Goal: Transaction & Acquisition: Purchase product/service

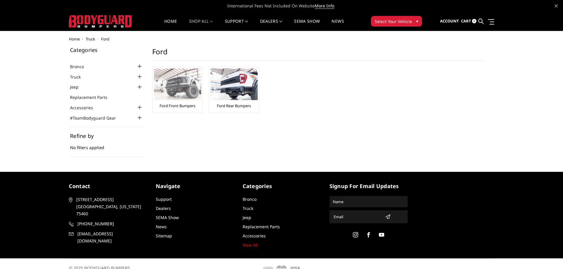
click at [181, 105] on link "Ford Front Bumpers" at bounding box center [177, 105] width 36 height 5
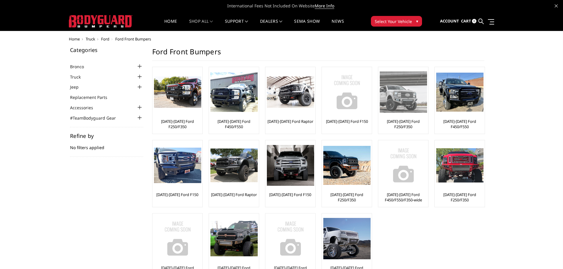
click at [399, 128] on link "[DATE]-[DATE] Ford F250/F350" at bounding box center [403, 124] width 47 height 11
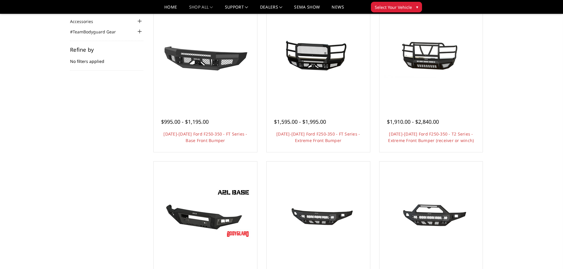
scroll to position [30, 0]
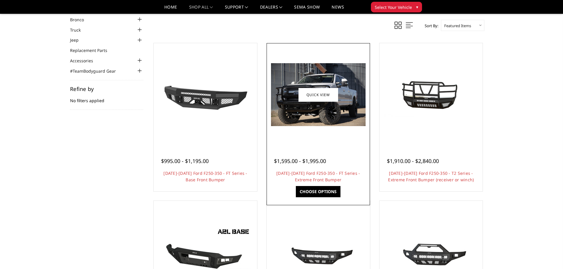
click at [299, 108] on img at bounding box center [318, 94] width 95 height 63
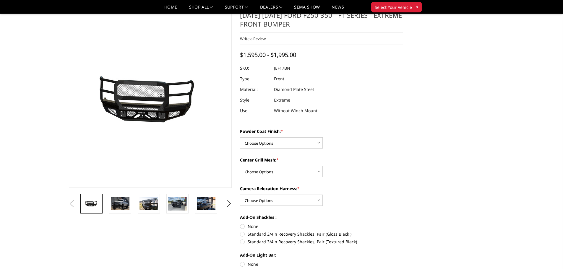
scroll to position [30, 0]
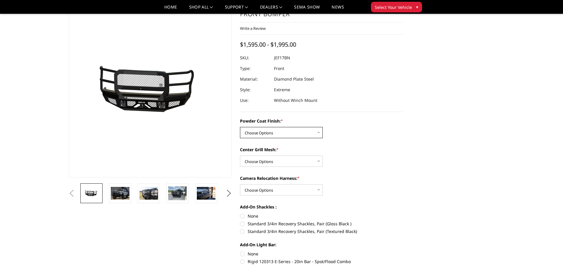
click at [317, 133] on select "Choose Options Bare Metal Gloss Black Powder Coat Textured Black Powder Coat" at bounding box center [281, 132] width 83 height 11
select select "3223"
click at [240, 127] on select "Choose Options Bare Metal Gloss Black Powder Coat Textured Black Powder Coat" at bounding box center [281, 132] width 83 height 11
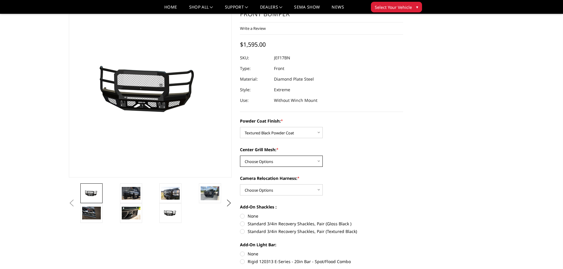
click at [319, 163] on select "Choose Options WITH Expanded Metal in Center Grill WITHOUT Expanded Metal in Ce…" at bounding box center [281, 161] width 83 height 11
select select "3224"
click at [240, 156] on select "Choose Options WITH Expanded Metal in Center Grill WITHOUT Expanded Metal in Ce…" at bounding box center [281, 161] width 83 height 11
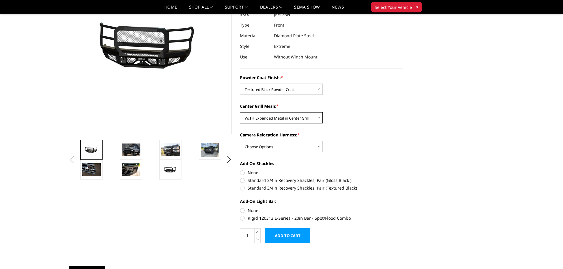
scroll to position [89, 0]
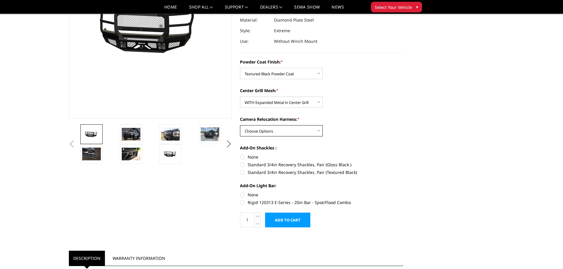
click at [318, 132] on select "Choose Options WITH Camera Relocation Harness WITHOUT Camera Relocation Harness" at bounding box center [281, 130] width 83 height 11
select select "3226"
click at [240, 125] on select "Choose Options WITH Camera Relocation Harness WITHOUT Camera Relocation Harness" at bounding box center [281, 130] width 83 height 11
click at [242, 155] on label "None" at bounding box center [321, 157] width 163 height 6
click at [240, 154] on input "None" at bounding box center [240, 154] width 0 height 0
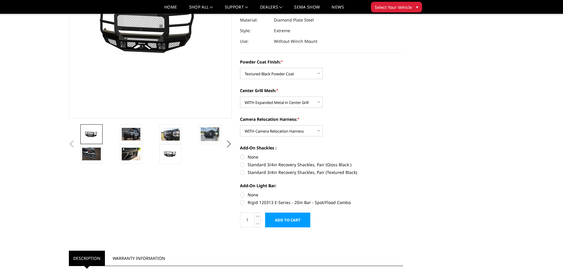
radio input "true"
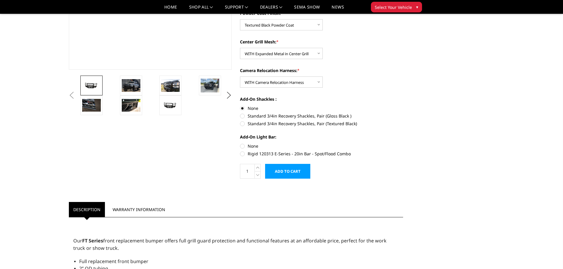
scroll to position [148, 0]
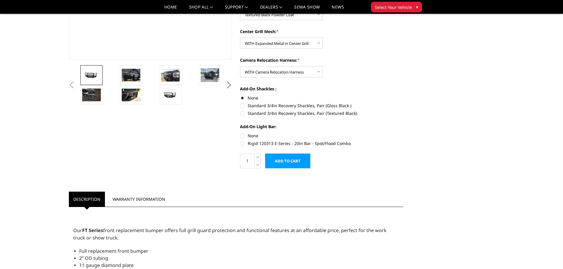
click at [243, 136] on label "None" at bounding box center [321, 136] width 163 height 6
click at [240, 133] on input "None" at bounding box center [240, 133] width 0 height 0
radio input "true"
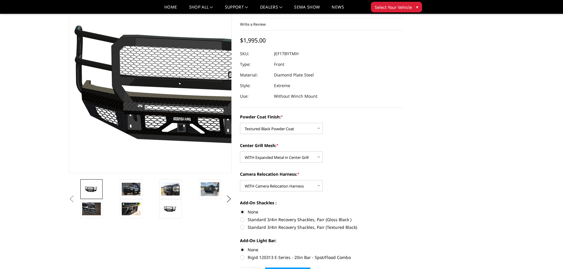
scroll to position [33, 0]
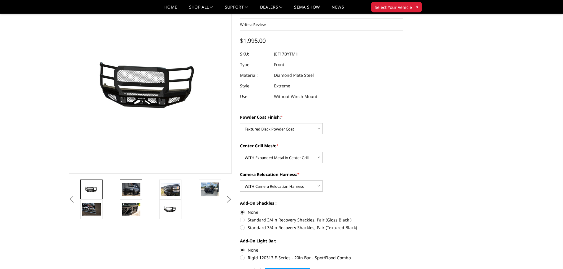
click at [128, 186] on img at bounding box center [131, 189] width 19 height 12
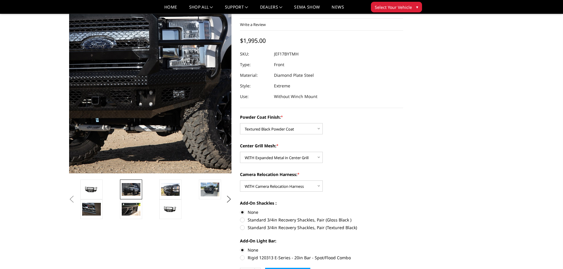
scroll to position [19, 0]
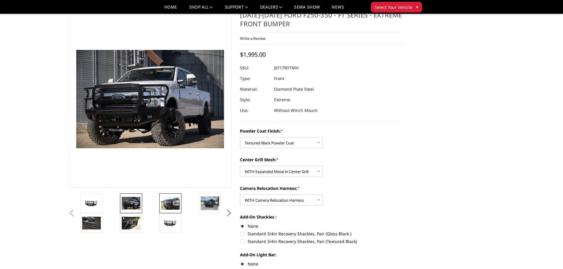
click at [170, 206] on img at bounding box center [170, 203] width 19 height 12
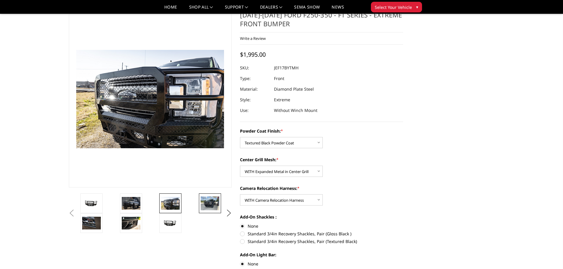
click at [203, 201] on img at bounding box center [210, 203] width 19 height 14
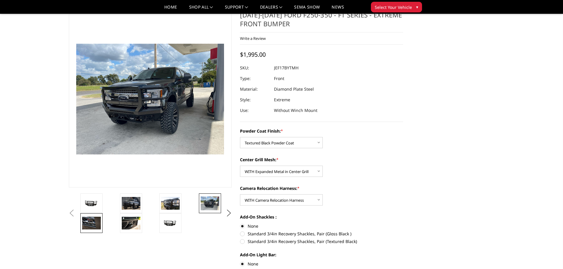
click at [96, 219] on img at bounding box center [91, 223] width 19 height 12
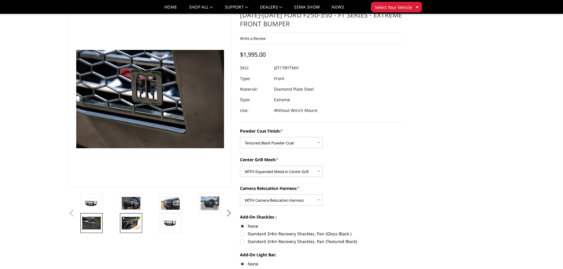
click at [132, 224] on img at bounding box center [131, 223] width 19 height 12
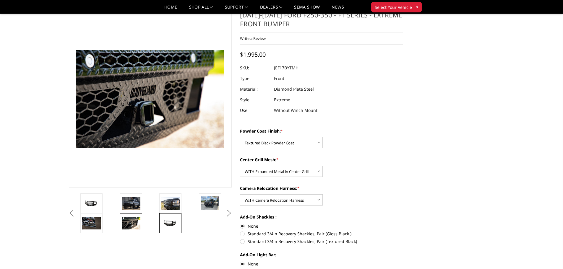
click at [170, 219] on img at bounding box center [170, 223] width 19 height 9
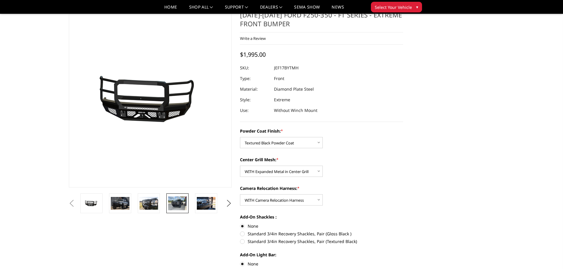
click at [175, 203] on img at bounding box center [177, 203] width 19 height 14
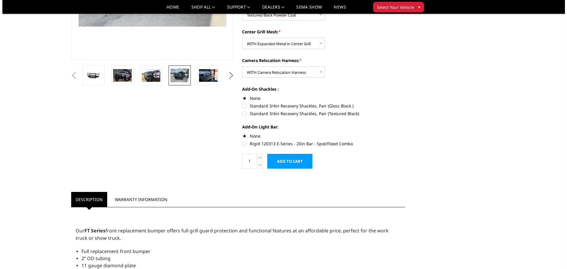
scroll to position [148, 0]
click at [292, 161] on input "Add to Cart" at bounding box center [287, 161] width 45 height 15
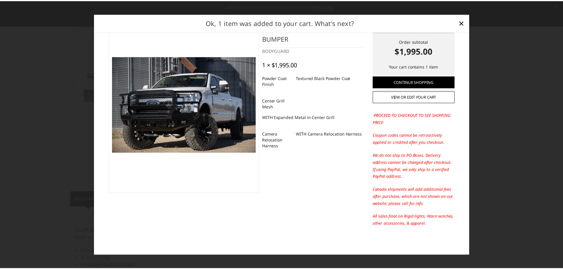
scroll to position [0, 0]
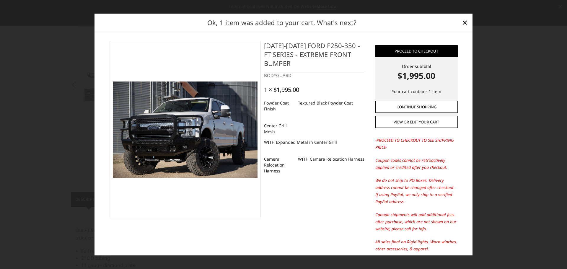
click at [418, 110] on link "Continue Shopping" at bounding box center [416, 107] width 82 height 12
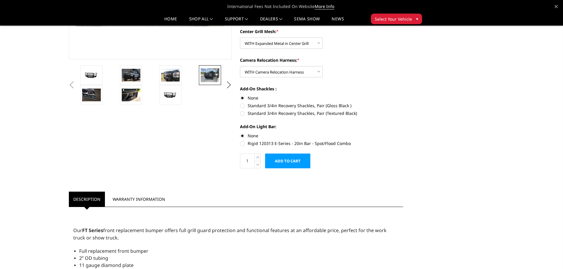
click at [403, 22] on span "Select Your Vehicle" at bounding box center [392, 19] width 37 height 6
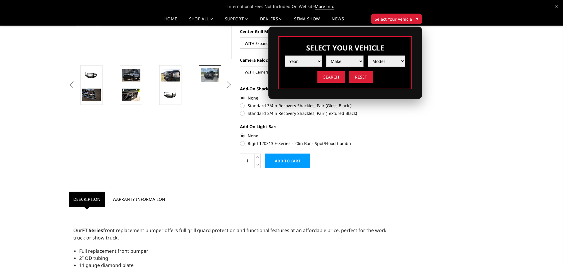
click at [315, 61] on select "Year 2025 2024 2023 2022 2021 2020 2019 2018 2017 2016 2015 2014 2013 2012 2011…" at bounding box center [303, 61] width 37 height 11
select select "yr_2022"
click at [285, 56] on select "Year 2025 2024 2023 2022 2021 2020 2019 2018 2017 2016 2015 2014 2013 2012 2011…" at bounding box center [303, 61] width 37 height 11
click at [344, 60] on select "Make Chevrolet Ford GMC Ram Toyota" at bounding box center [344, 61] width 37 height 11
select select "mk_ford"
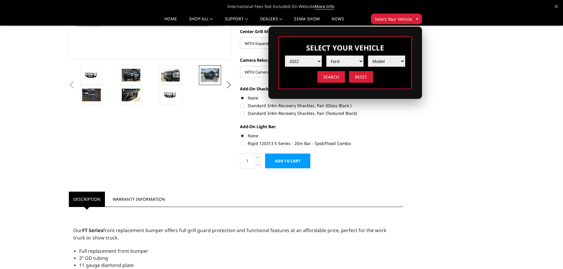
click at [326, 56] on select "Make Chevrolet Ford GMC Ram Toyota" at bounding box center [344, 61] width 37 height 11
click at [373, 60] on select "Model F150 F150 Raptor F250 / F350 F450 F550" at bounding box center [386, 61] width 37 height 11
select select "md_f250-f350"
click at [368, 56] on select "Model F150 F150 Raptor F250 / F350 F450 F550" at bounding box center [386, 61] width 37 height 11
click at [330, 78] on input "Search" at bounding box center [330, 77] width 27 height 12
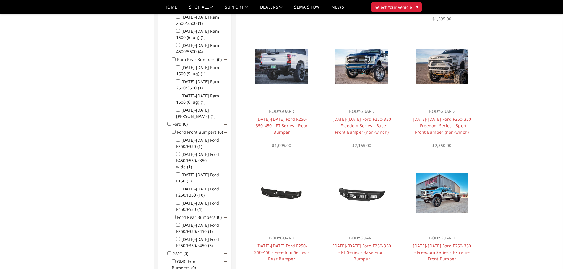
scroll to position [284, 0]
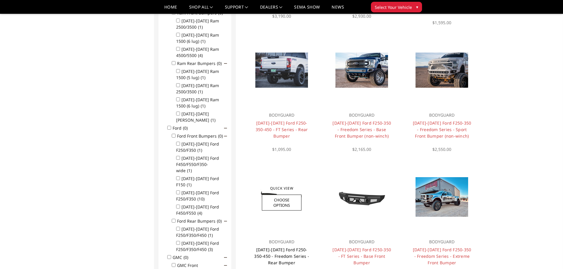
click at [288, 252] on link "[DATE]-[DATE] Ford F250-350-450 - Freedom Series - Rear Bumper" at bounding box center [281, 256] width 55 height 19
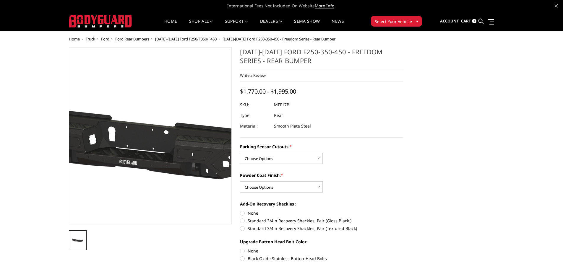
click at [152, 145] on img at bounding box center [147, 136] width 378 height 180
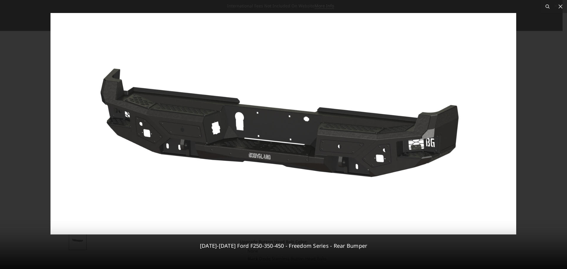
click at [532, 173] on div at bounding box center [283, 134] width 567 height 269
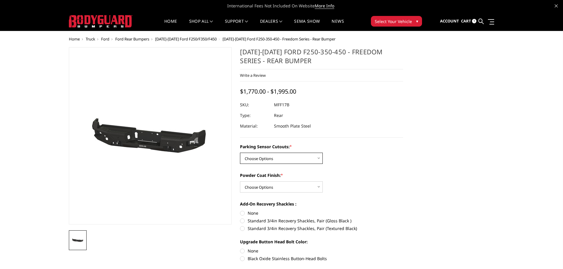
click at [320, 159] on select "Choose Options No - Without Parking Sensor Cutouts Yes - With Parking Sensor Cu…" at bounding box center [281, 158] width 83 height 11
select select "3074"
click at [240, 153] on select "Choose Options No - Without Parking Sensor Cutouts Yes - With Parking Sensor Cu…" at bounding box center [281, 158] width 83 height 11
click at [321, 189] on select "Choose Options Bare Metal Texture Black Powder Coat" at bounding box center [281, 186] width 83 height 11
select select "3076"
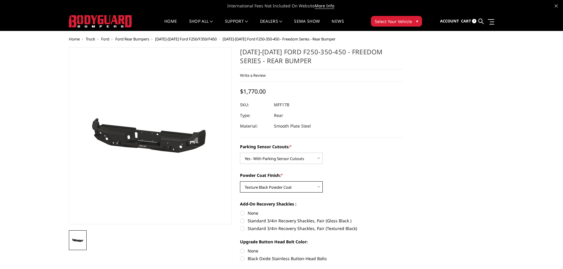
click at [240, 181] on select "Choose Options Bare Metal Texture Black Powder Coat" at bounding box center [281, 186] width 83 height 11
click at [243, 212] on label "None" at bounding box center [321, 213] width 163 height 6
click at [240, 210] on input "None" at bounding box center [240, 210] width 0 height 0
radio input "true"
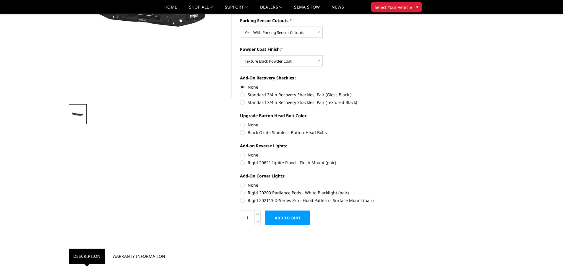
scroll to position [118, 0]
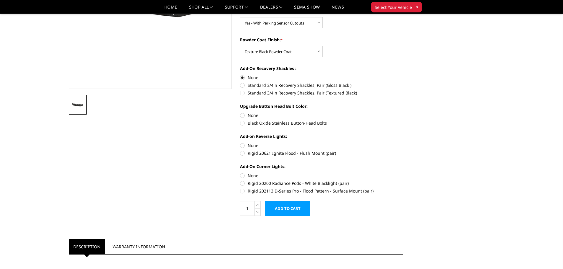
click at [242, 153] on label "Rigid 20621 Ignite Flood - Flush Mount (pair)" at bounding box center [321, 153] width 163 height 6
click at [403, 143] on input "Rigid 20621 Ignite Flood - Flush Mount (pair)" at bounding box center [403, 142] width 0 height 0
radio input "true"
click at [243, 177] on label "None" at bounding box center [321, 175] width 163 height 6
click at [240, 173] on input "None" at bounding box center [240, 172] width 0 height 0
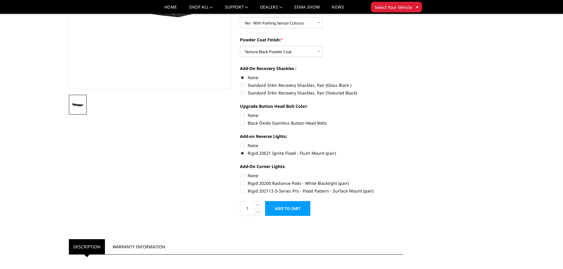
radio input "true"
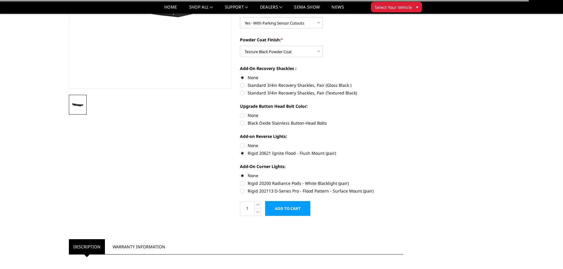
click at [286, 209] on input "Add to Cart" at bounding box center [287, 208] width 45 height 15
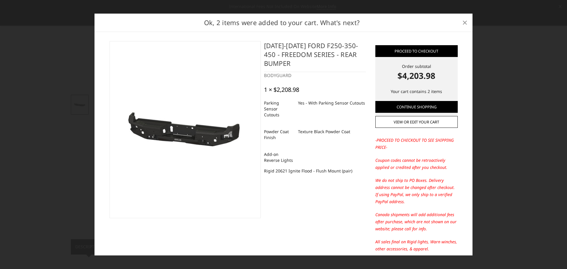
click at [467, 24] on span "×" at bounding box center [464, 22] width 5 height 13
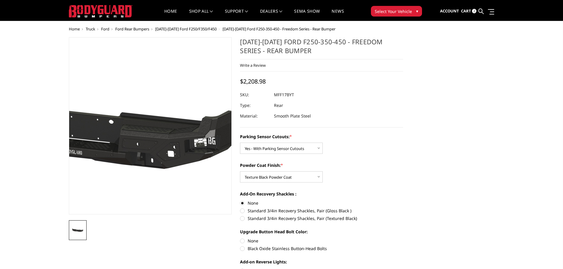
scroll to position [0, 0]
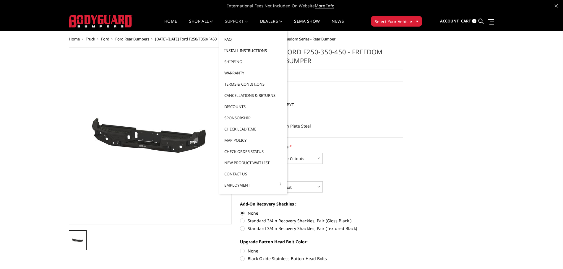
click at [242, 50] on link "Install Instructions" at bounding box center [252, 50] width 63 height 11
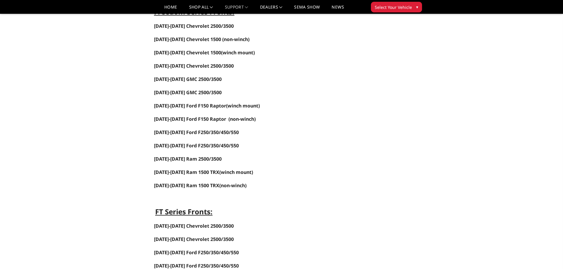
scroll to position [118, 0]
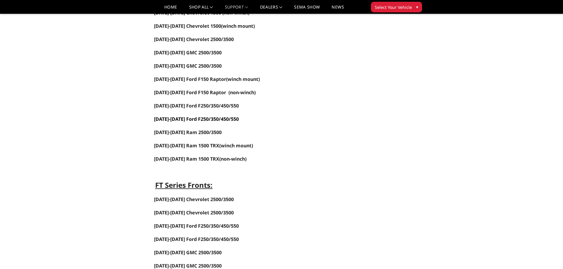
click at [167, 118] on span "2017-2022 Ford F250/350/450/550" at bounding box center [196, 119] width 85 height 6
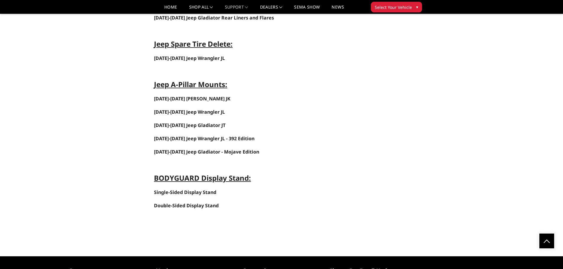
scroll to position [2545, 0]
